Goal: Task Accomplishment & Management: Manage account settings

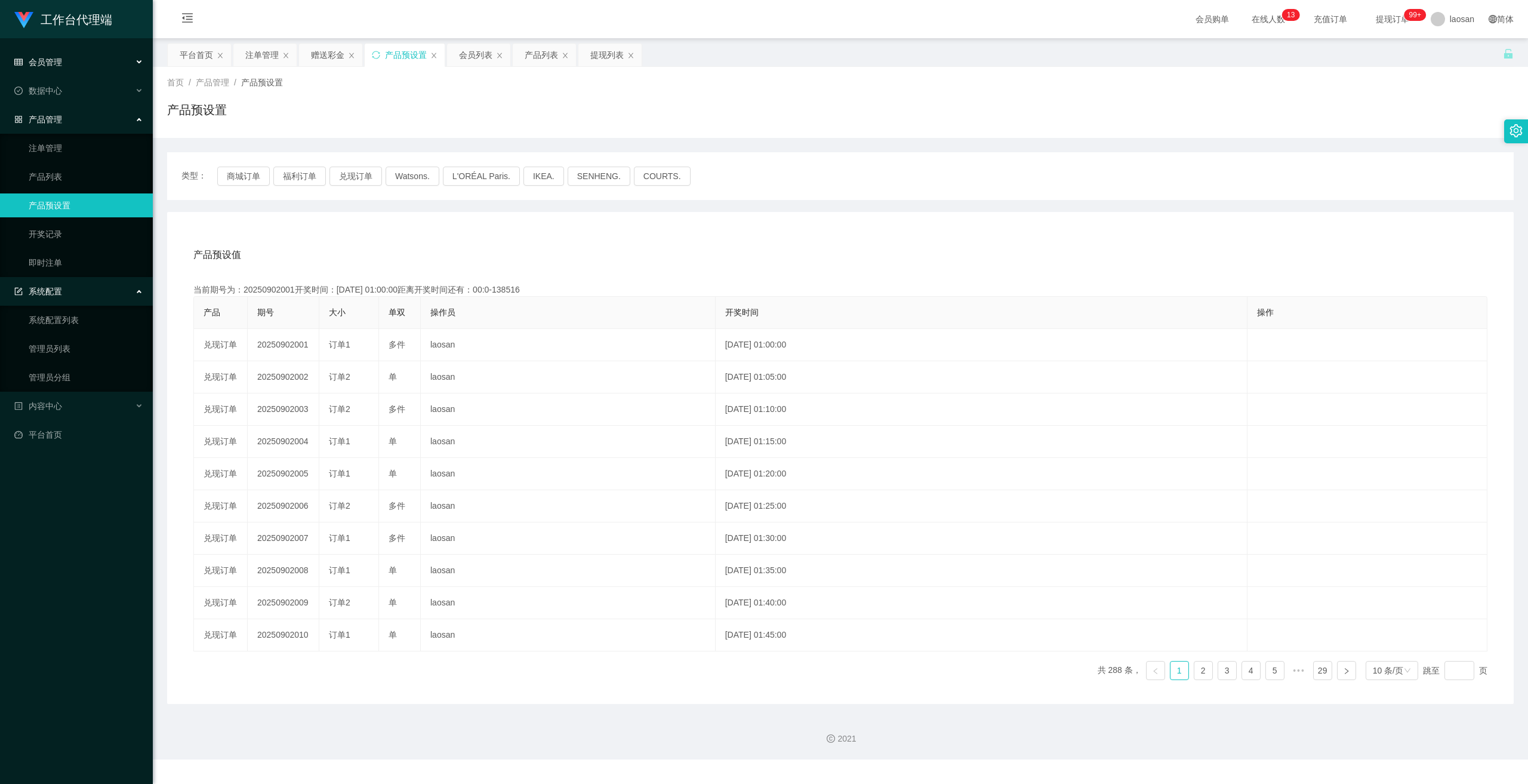
click at [51, 63] on span "会员管理" at bounding box center [39, 62] width 48 height 9
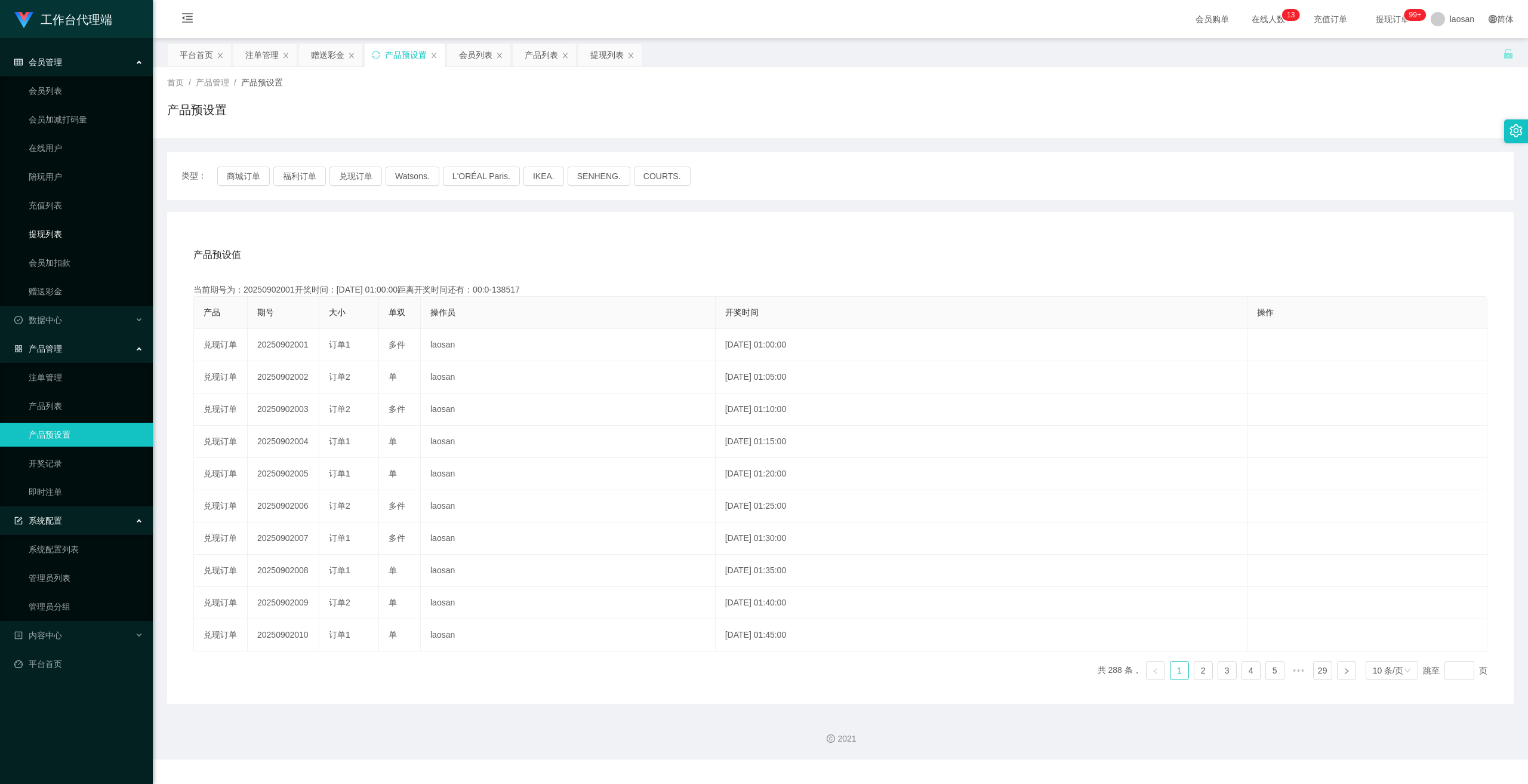
click at [54, 235] on link "提现列表" at bounding box center [86, 234] width 115 height 24
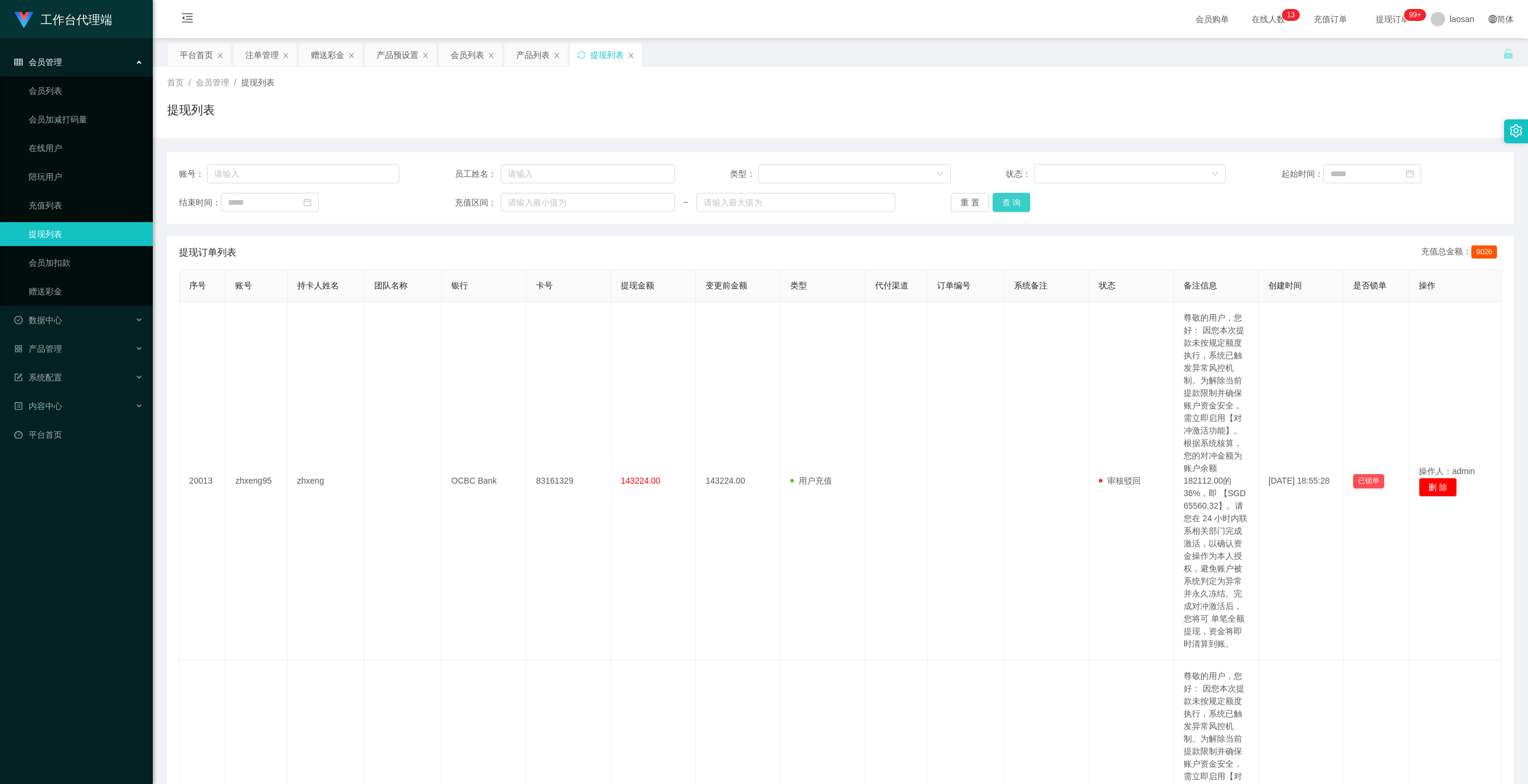
click at [993, 202] on button "查 询" at bounding box center [1012, 202] width 39 height 19
click at [996, 202] on button "查 询" at bounding box center [1012, 202] width 39 height 19
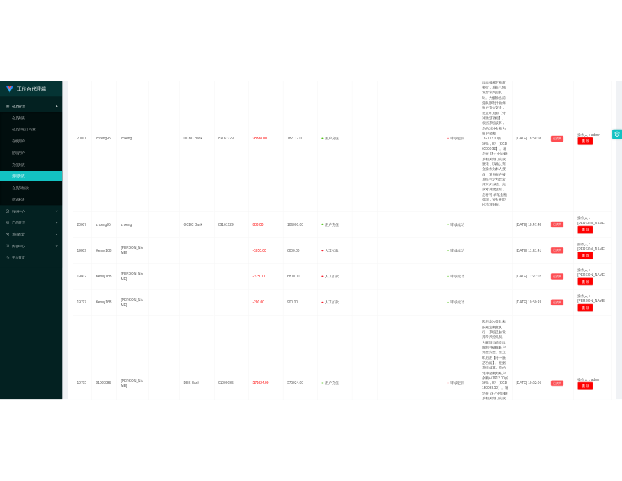
scroll to position [837, 0]
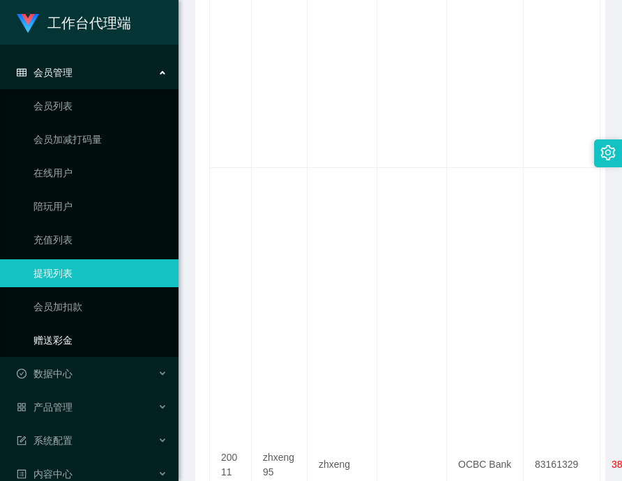
click at [75, 333] on link "赠送彩金" at bounding box center [100, 340] width 134 height 28
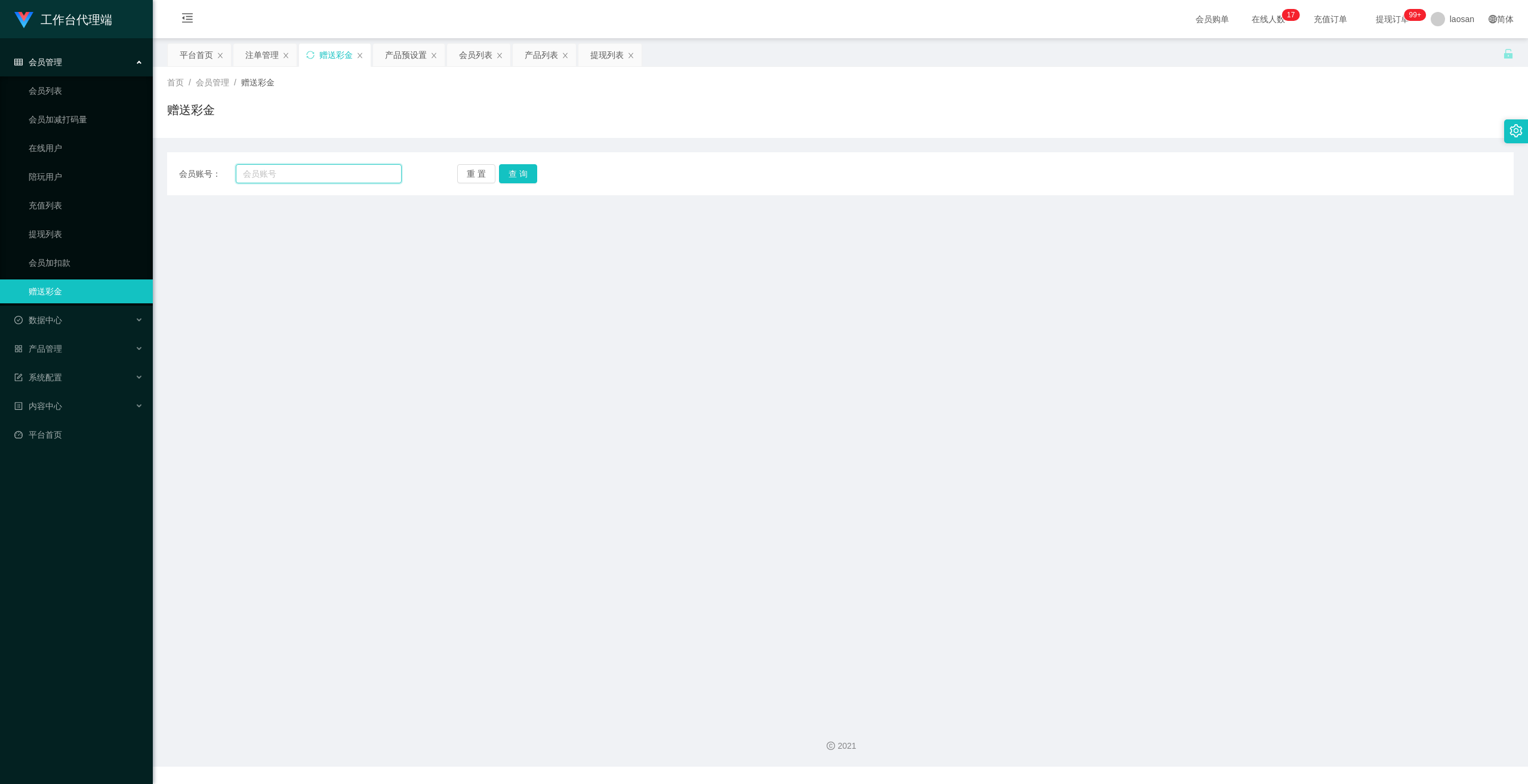
click at [330, 172] on input "text" at bounding box center [318, 174] width 166 height 19
paste input "91009086"
type input "91009086"
click at [509, 175] on button "查 询" at bounding box center [518, 174] width 39 height 19
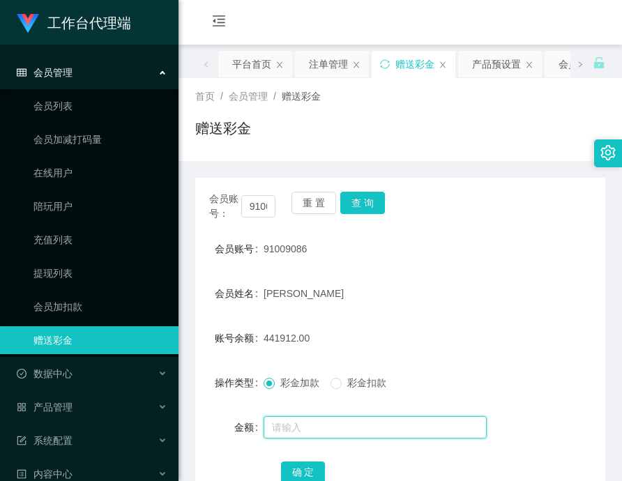
click at [316, 431] on input "text" at bounding box center [375, 427] width 223 height 22
paste input "159088"
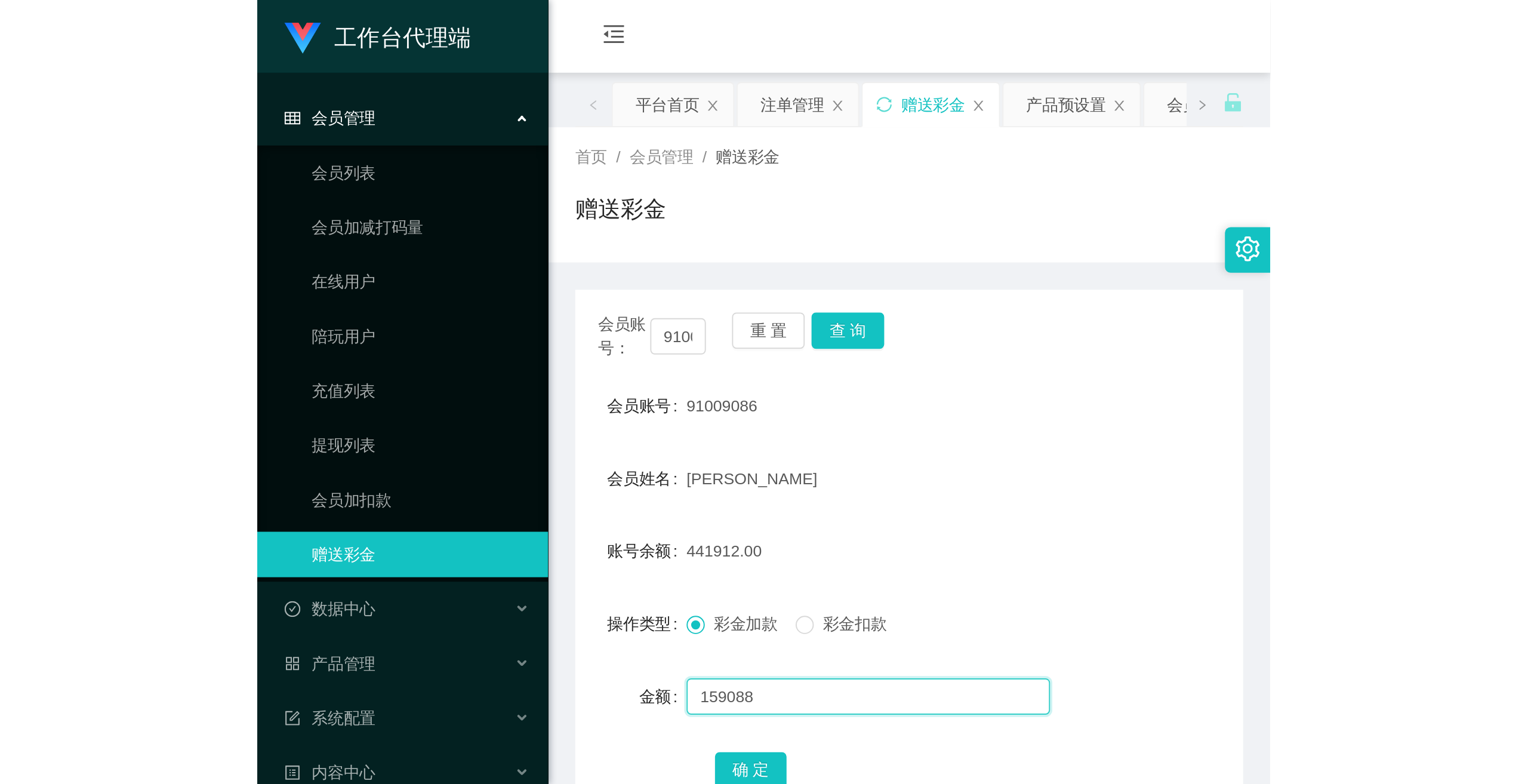
scroll to position [60, 0]
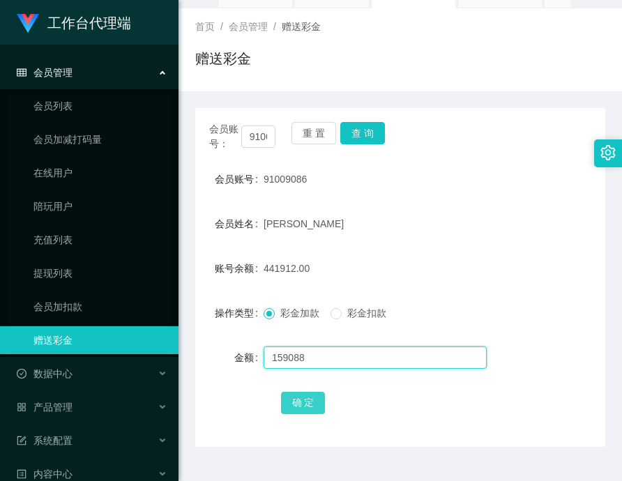
type input "159088"
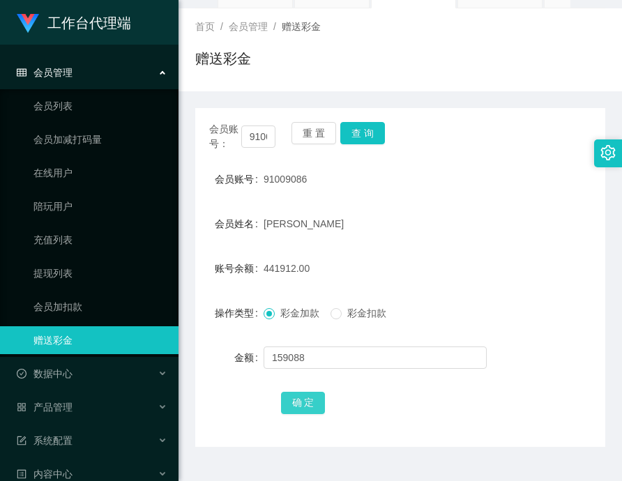
click at [295, 406] on button "确 定" at bounding box center [303, 403] width 45 height 22
click at [273, 273] on span "601000.00" at bounding box center [287, 268] width 46 height 11
copy span "601000.00"
click at [373, 126] on button "查 询" at bounding box center [362, 133] width 45 height 22
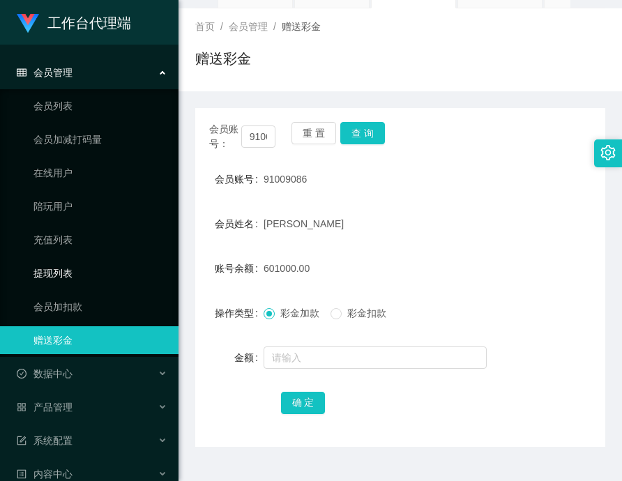
click at [54, 274] on link "提现列表" at bounding box center [100, 273] width 134 height 28
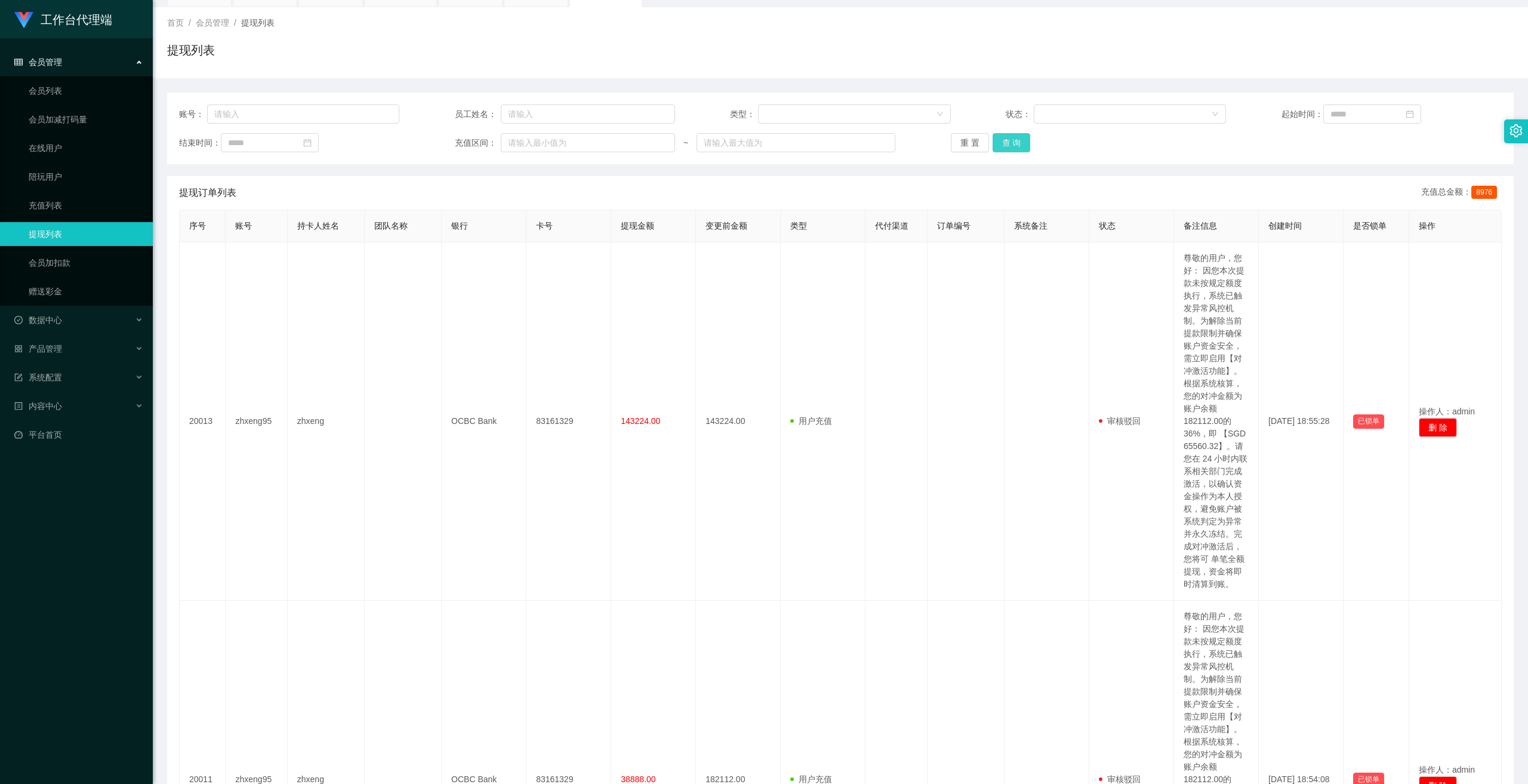
click at [1014, 146] on button "查 询" at bounding box center [1012, 143] width 39 height 19
click at [1014, 146] on div "重 置 查 询" at bounding box center [1061, 143] width 220 height 19
click at [1004, 150] on button "查 询" at bounding box center [1012, 143] width 39 height 19
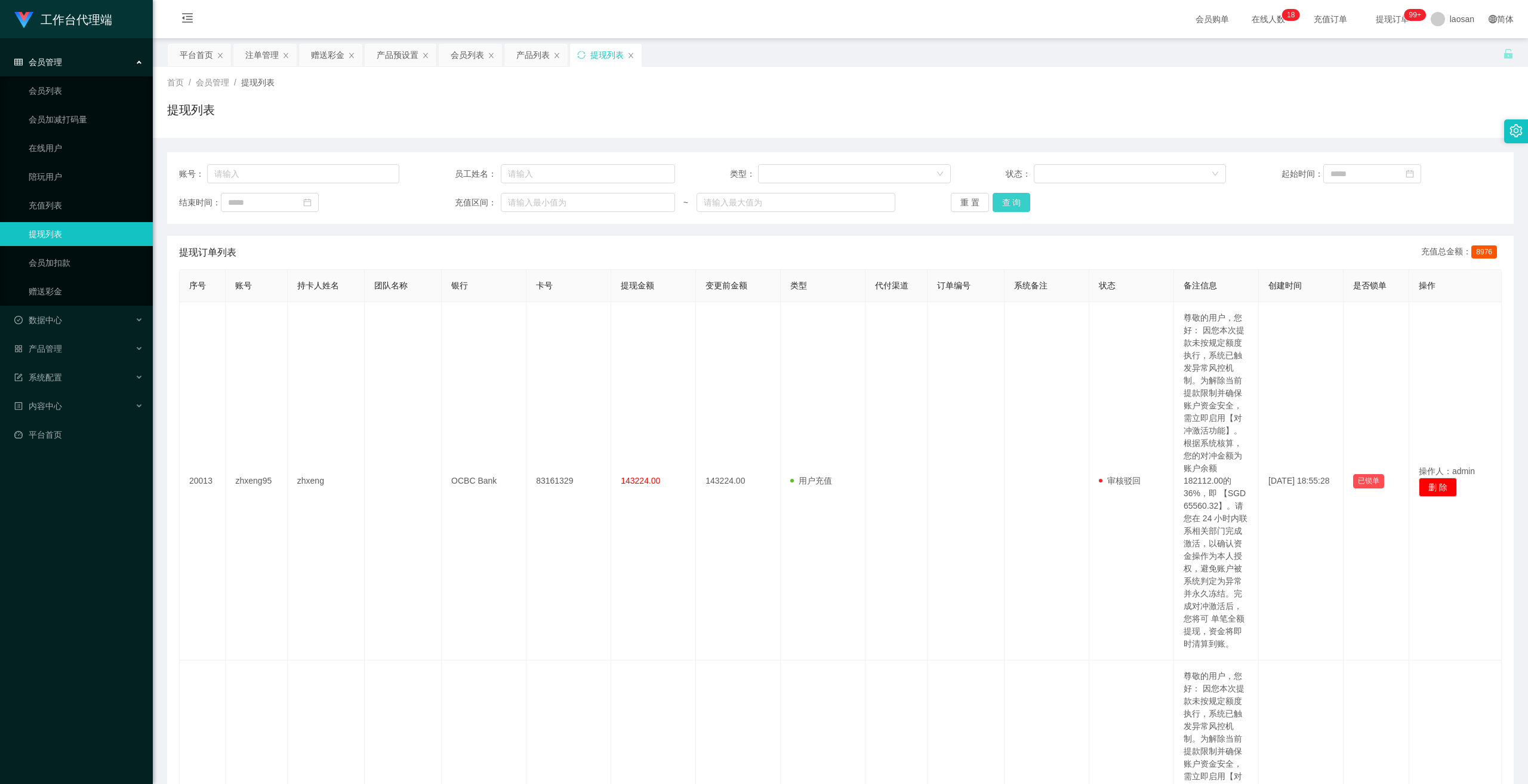
click at [1002, 211] on div "账号： 员工姓名： 类型： 状态： 起始时间： 结束时间： 充值区间： ~ 重 置 查 询" at bounding box center [840, 188] width 1347 height 72
click at [1002, 205] on button "查 询" at bounding box center [1012, 202] width 39 height 19
click at [997, 205] on button "查 询" at bounding box center [1012, 202] width 39 height 19
click at [997, 205] on div "重 置 查 询" at bounding box center [1061, 202] width 220 height 19
